Goal: Check status: Check status

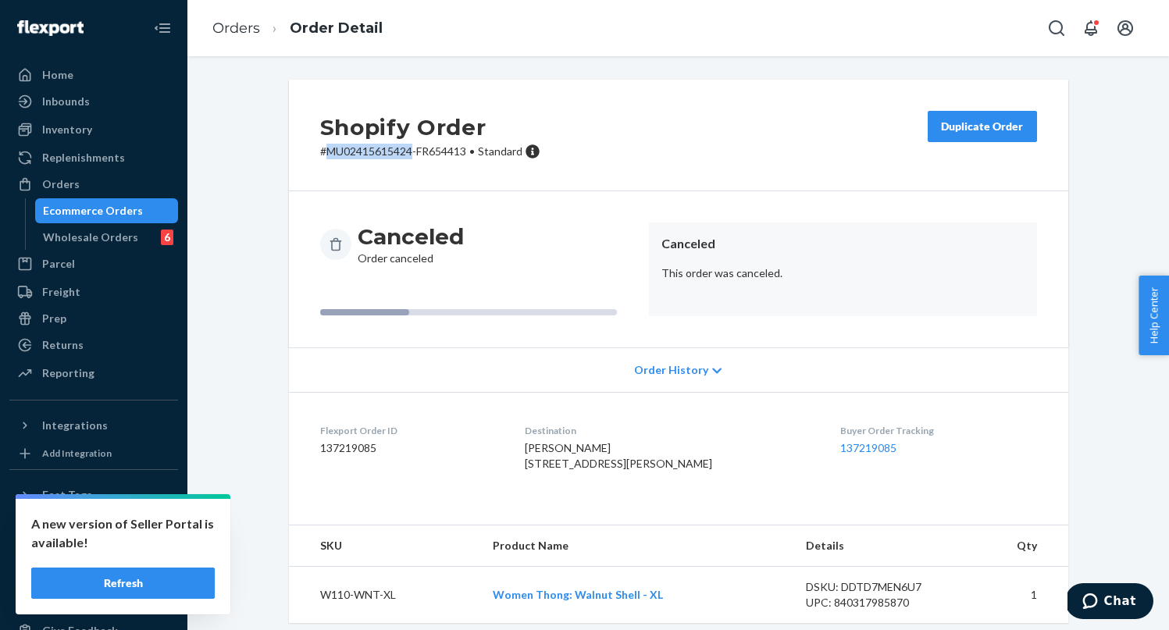
scroll to position [43, 0]
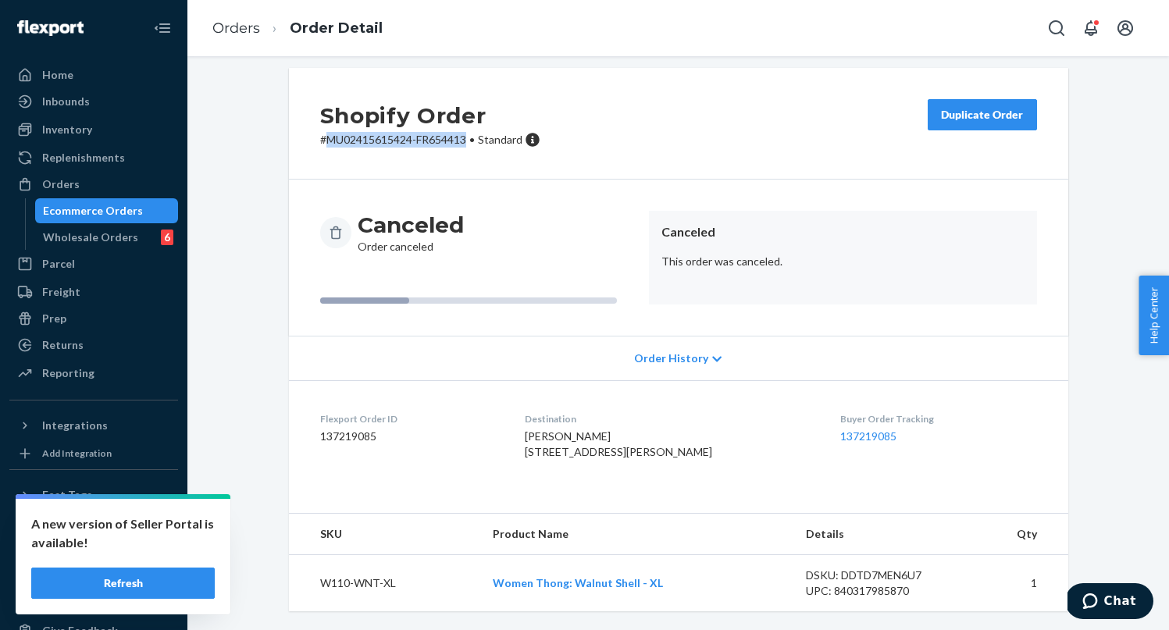
drag, startPoint x: 469, startPoint y: 110, endPoint x: 327, endPoint y: 110, distance: 142.1
click at [326, 132] on p "# MU02415615424-FR654413 • Standard" at bounding box center [430, 140] width 220 height 16
copy p "MU02415615424-FR654413"
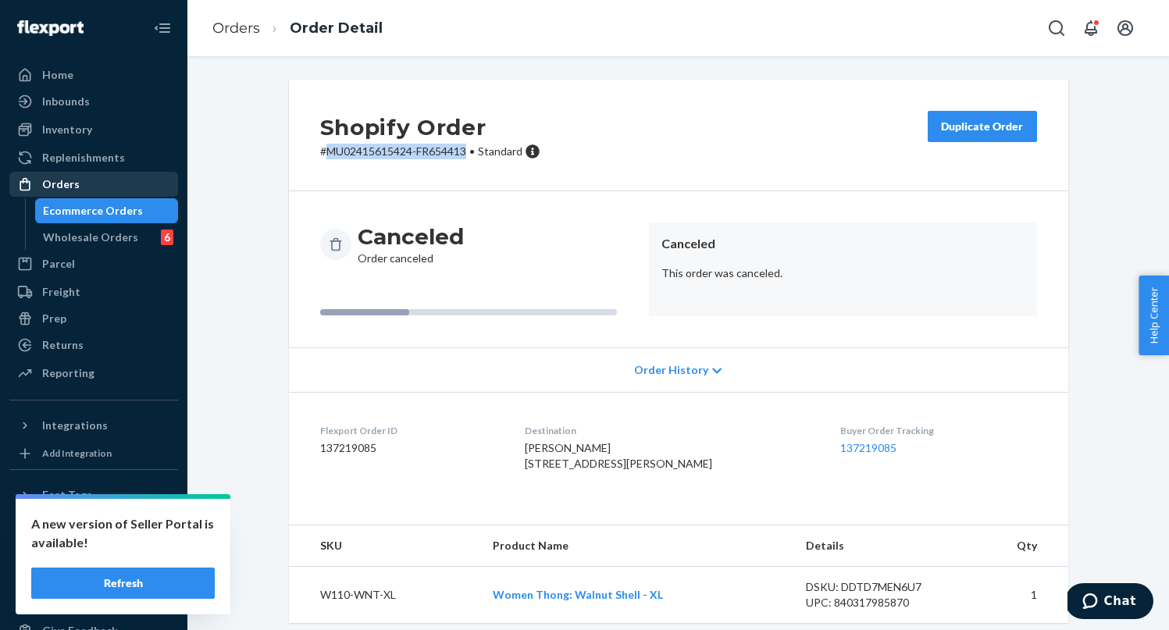
click at [94, 184] on div "Orders" at bounding box center [94, 184] width 166 height 22
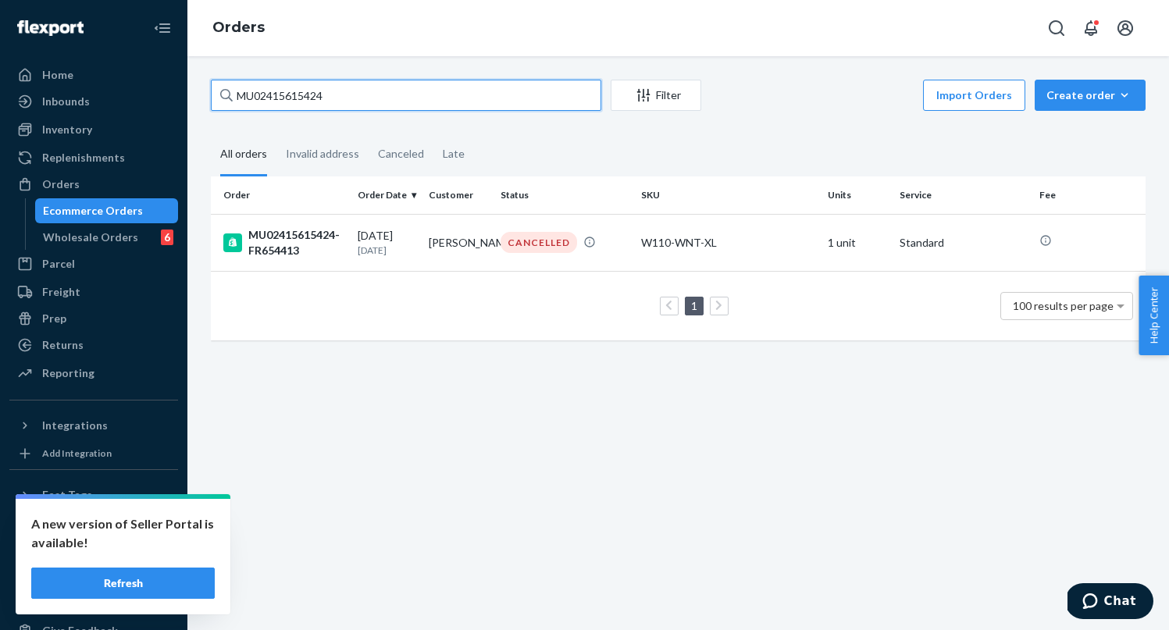
click at [382, 93] on input "MU02415615424" at bounding box center [406, 95] width 390 height 31
drag, startPoint x: 382, startPoint y: 93, endPoint x: 186, endPoint y: 87, distance: 196.1
click at [186, 87] on div "Home Inbounds Shipping Plans Problems Inventory Products Branded Packaging Repl…" at bounding box center [584, 315] width 1169 height 630
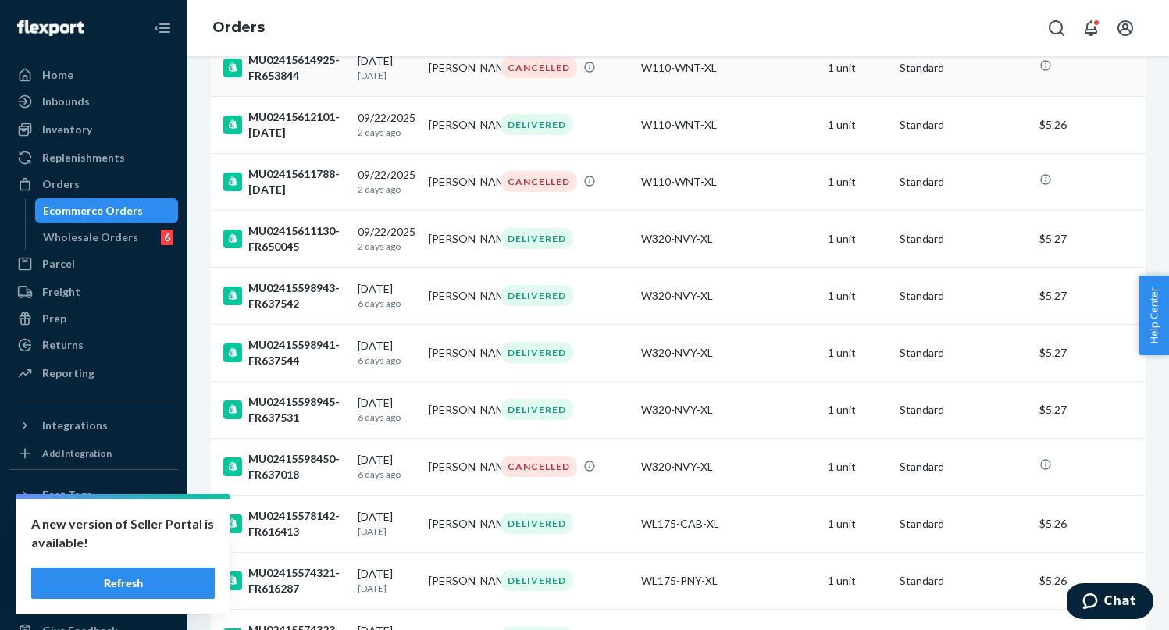
scroll to position [310, 0]
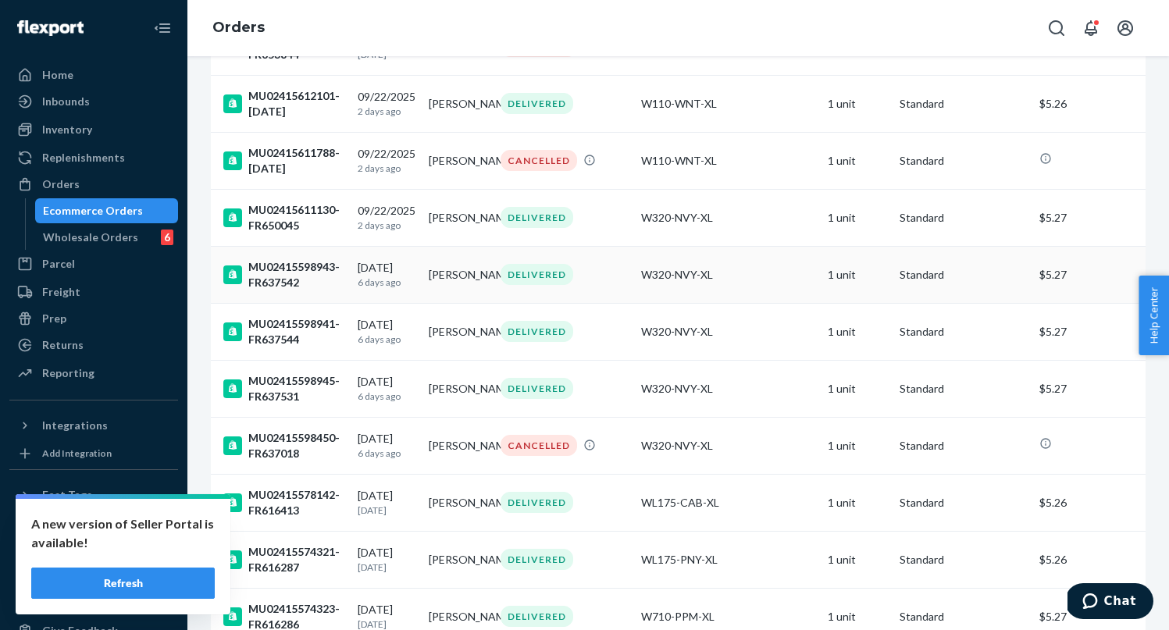
type input "[PERSON_NAME]"
click at [322, 280] on div "MU02415598943-FR637542" at bounding box center [284, 274] width 122 height 31
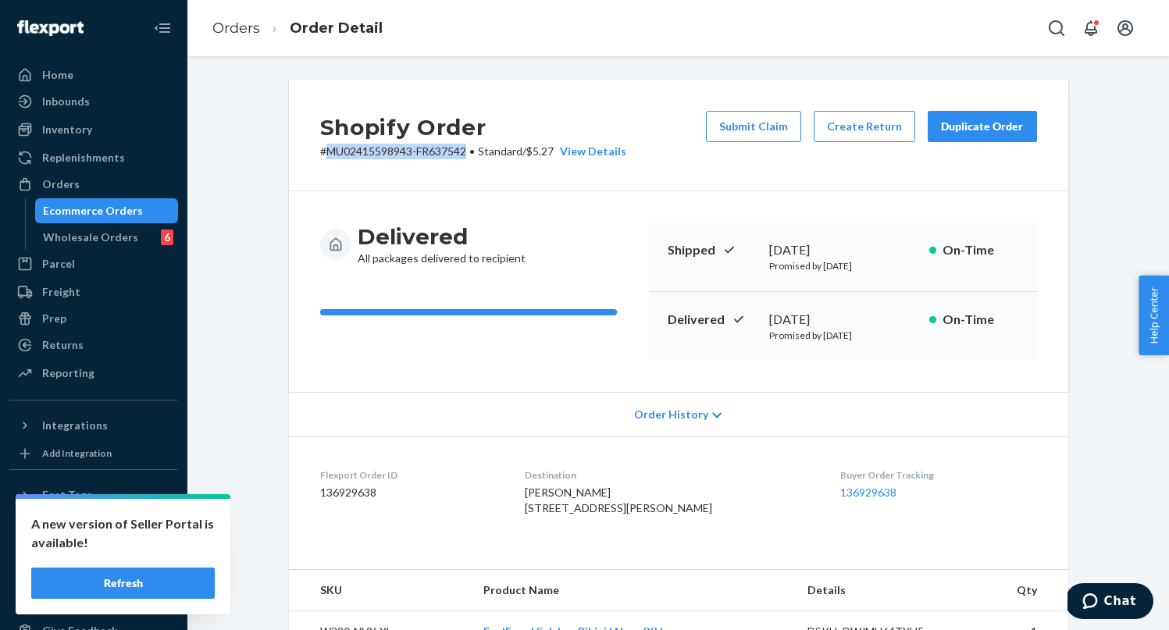
drag, startPoint x: 471, startPoint y: 155, endPoint x: 330, endPoint y: 155, distance: 141.3
click at [330, 155] on p "# MU02415598943-FR637542 • Standard / $5.27 View Details" at bounding box center [473, 152] width 306 height 16
copy p "MU02415598943-FR637542"
click at [87, 212] on div "Ecommerce Orders" at bounding box center [93, 211] width 100 height 16
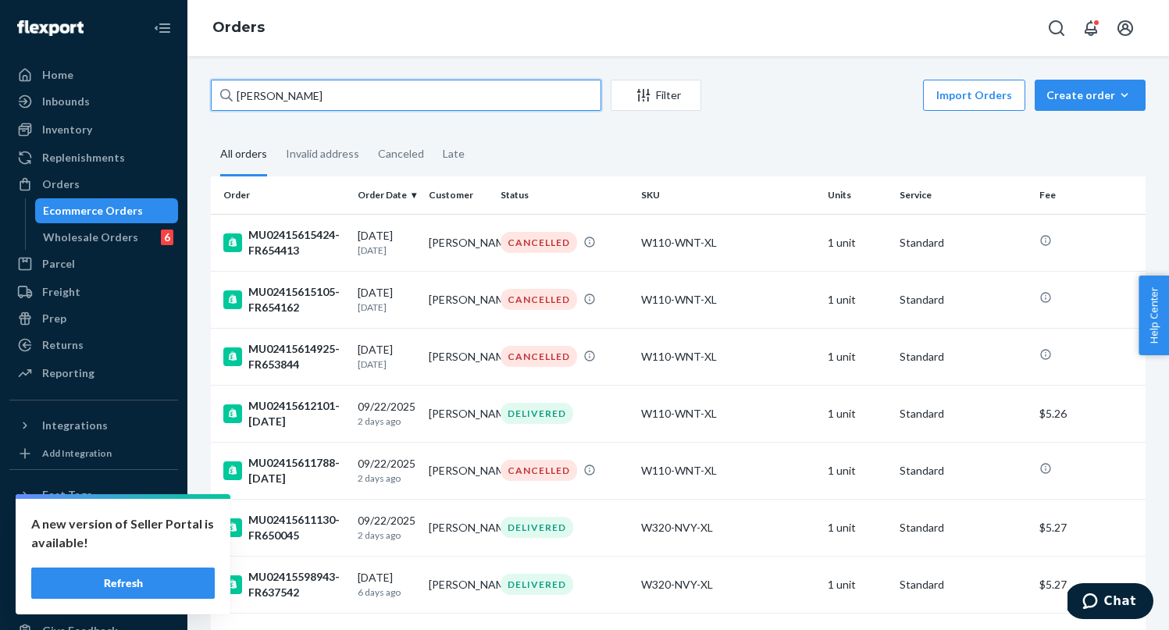
click at [330, 94] on input "[PERSON_NAME]" at bounding box center [406, 95] width 390 height 31
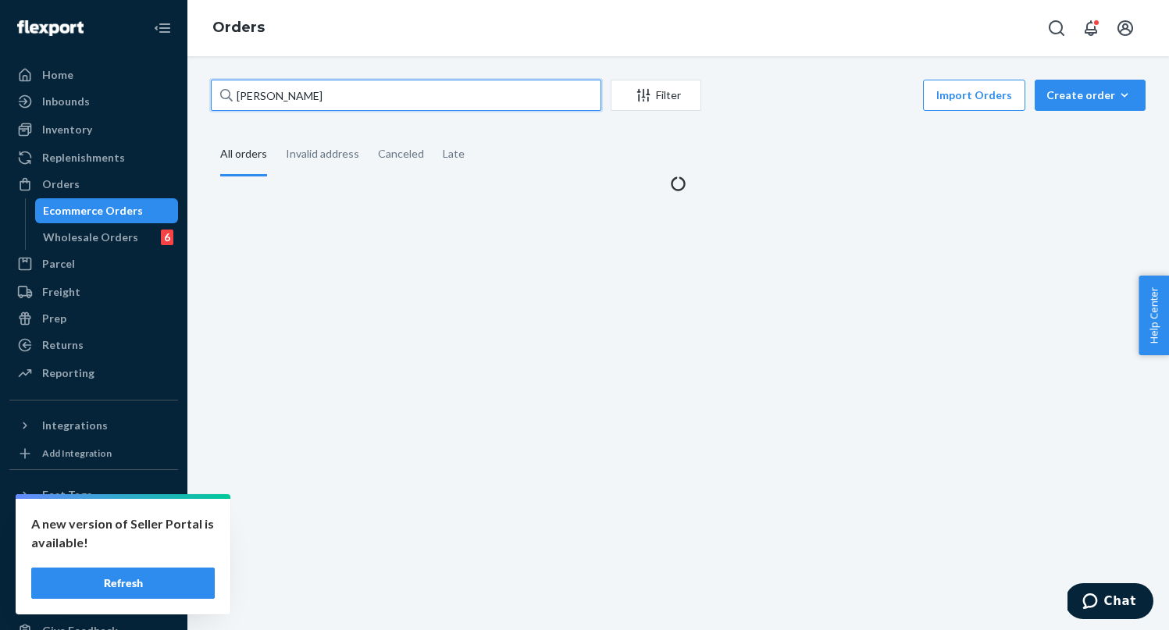
type input "[PERSON_NAME]"
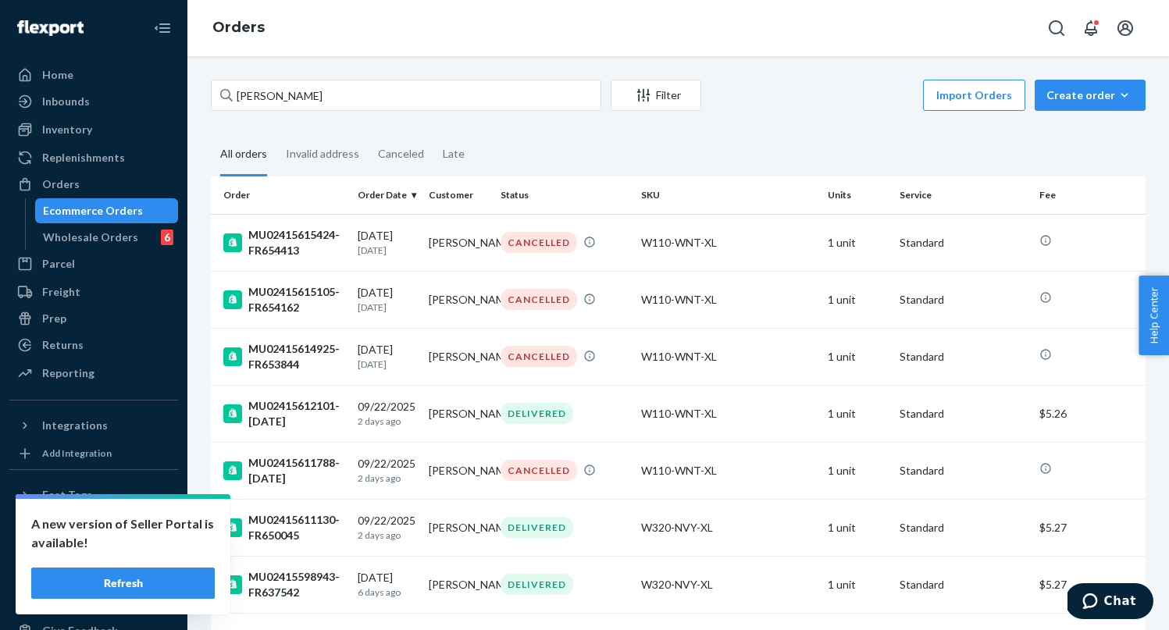
click at [787, 87] on div "Import Orders Create order Ecommerce order Removal order" at bounding box center [928, 97] width 435 height 35
